Goal: Book appointment/travel/reservation

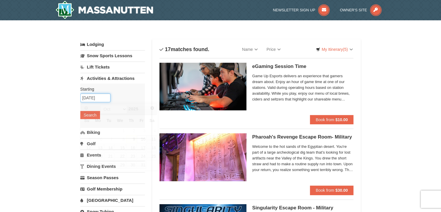
click at [101, 97] on input "[DATE]" at bounding box center [95, 97] width 30 height 9
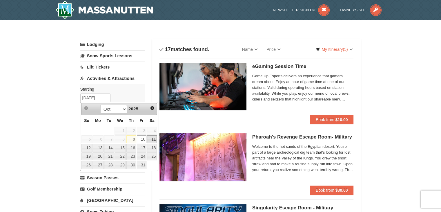
click at [151, 140] on link "11" at bounding box center [152, 139] width 10 height 8
type input "[DATE]"
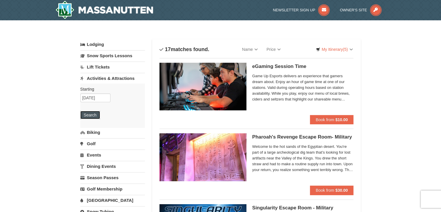
click at [93, 112] on button "Search" at bounding box center [90, 115] width 20 height 8
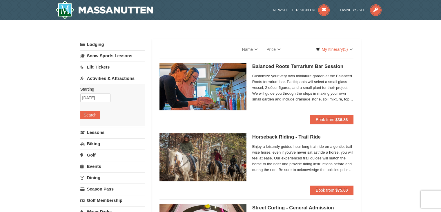
select select "10"
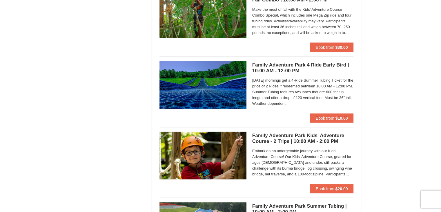
scroll to position [1132, 0]
click at [336, 117] on strong "$10.00" at bounding box center [342, 118] width 12 height 5
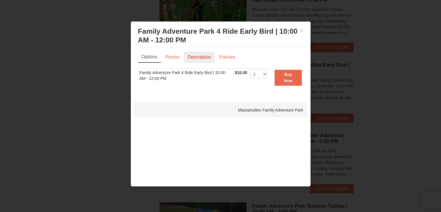
click at [186, 57] on link "Description" at bounding box center [199, 57] width 31 height 11
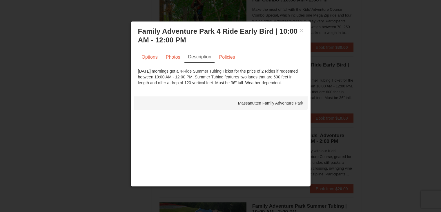
click at [90, 101] on div at bounding box center [220, 106] width 441 height 212
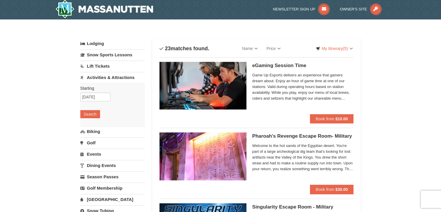
scroll to position [0, 0]
